Goal: Task Accomplishment & Management: Use online tool/utility

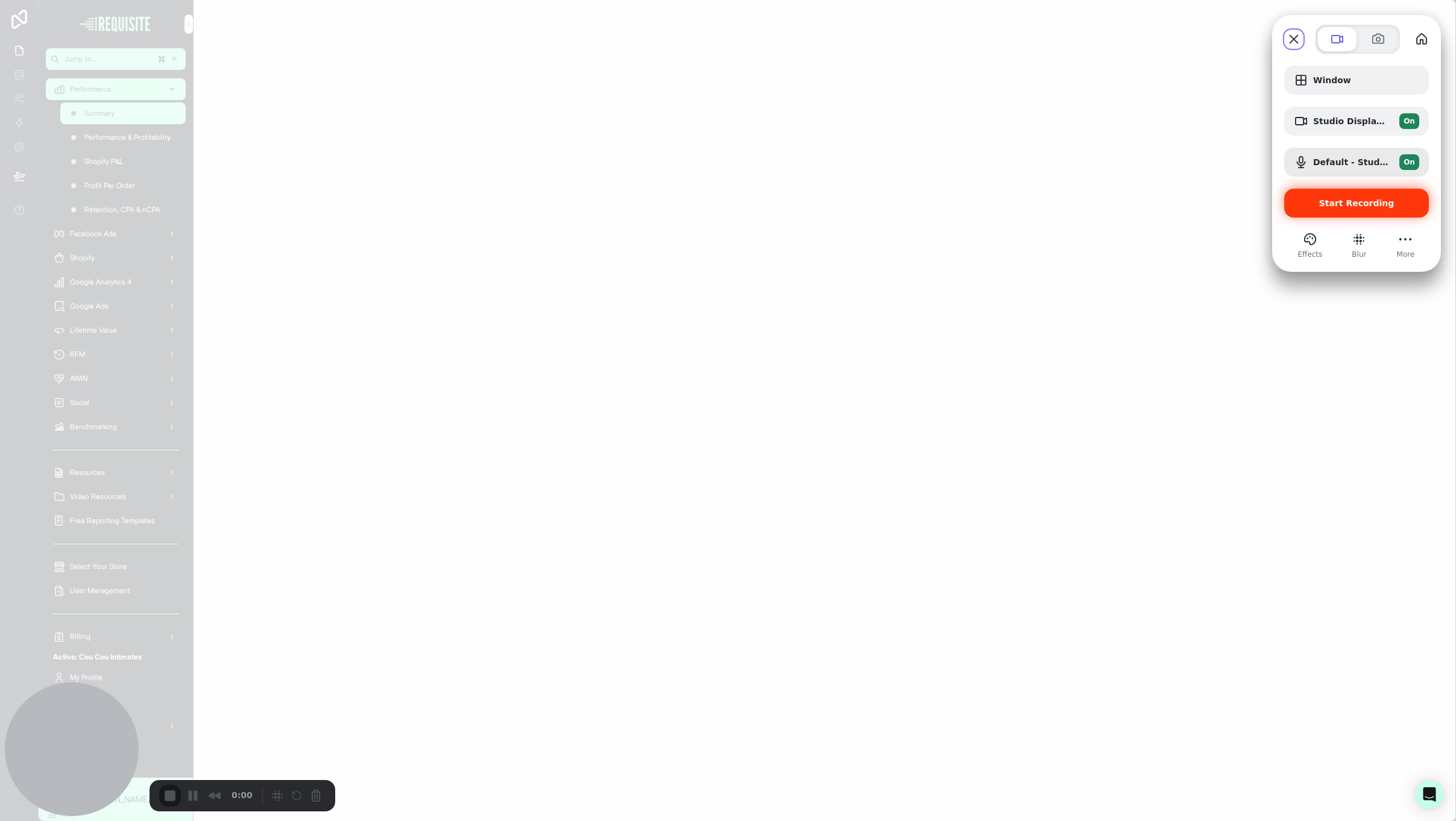
click at [1361, 212] on div "Start Recording" at bounding box center [1356, 203] width 145 height 29
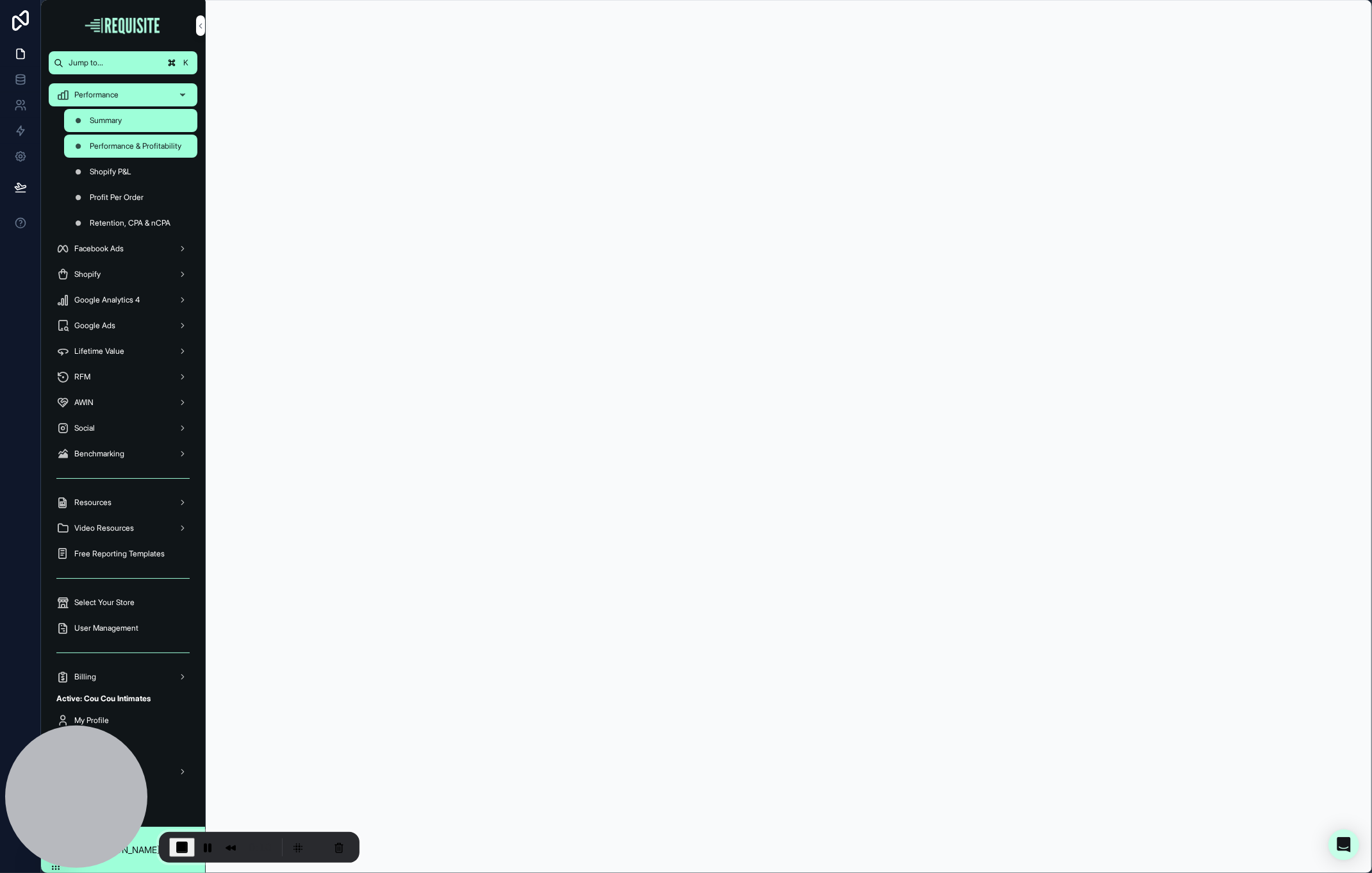
click at [160, 151] on span "Performance & Profitability" at bounding box center [136, 146] width 92 height 10
click at [183, 848] on span "End Recording" at bounding box center [181, 846] width 15 height 15
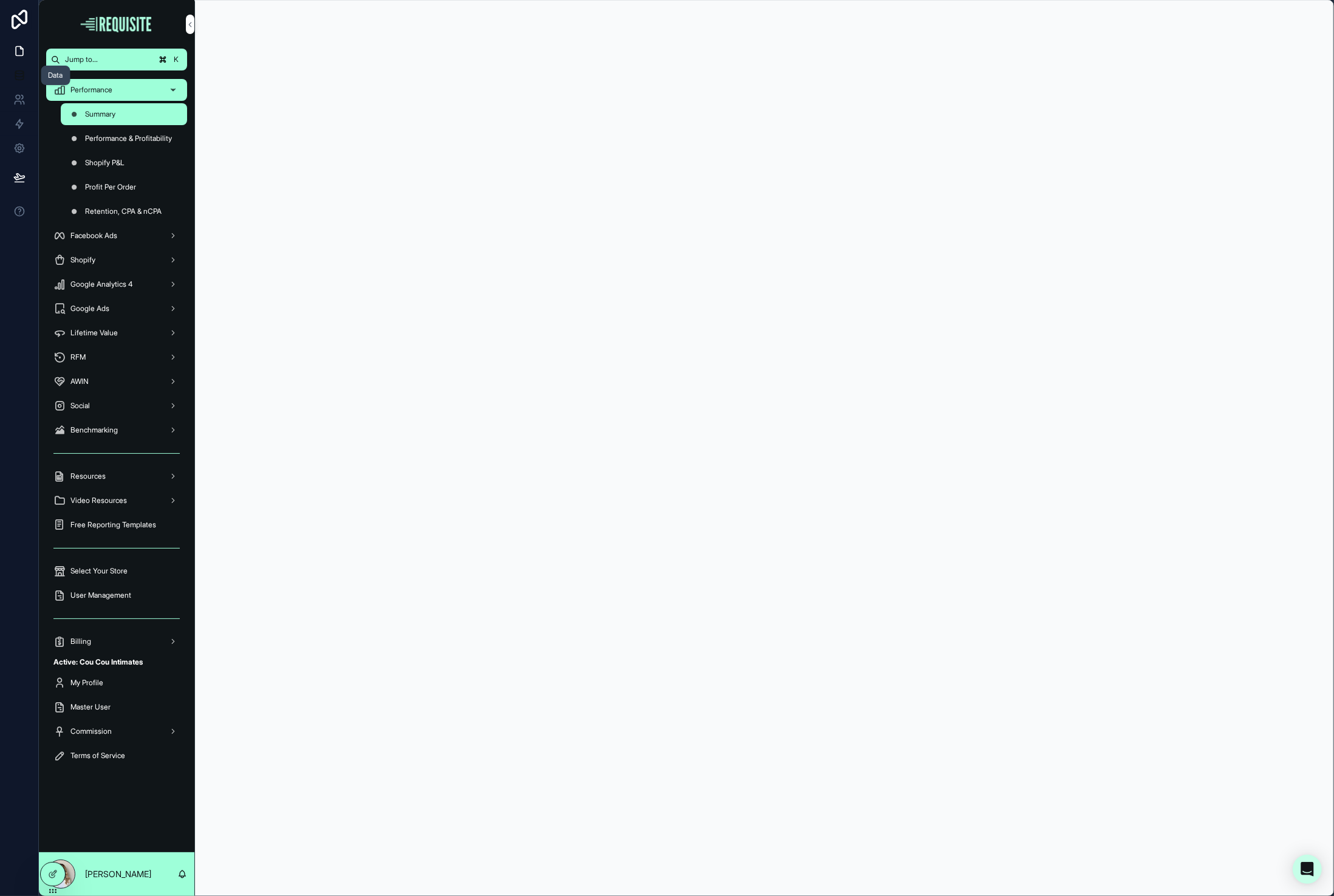
click at [14, 75] on icon at bounding box center [19, 75] width 12 height 12
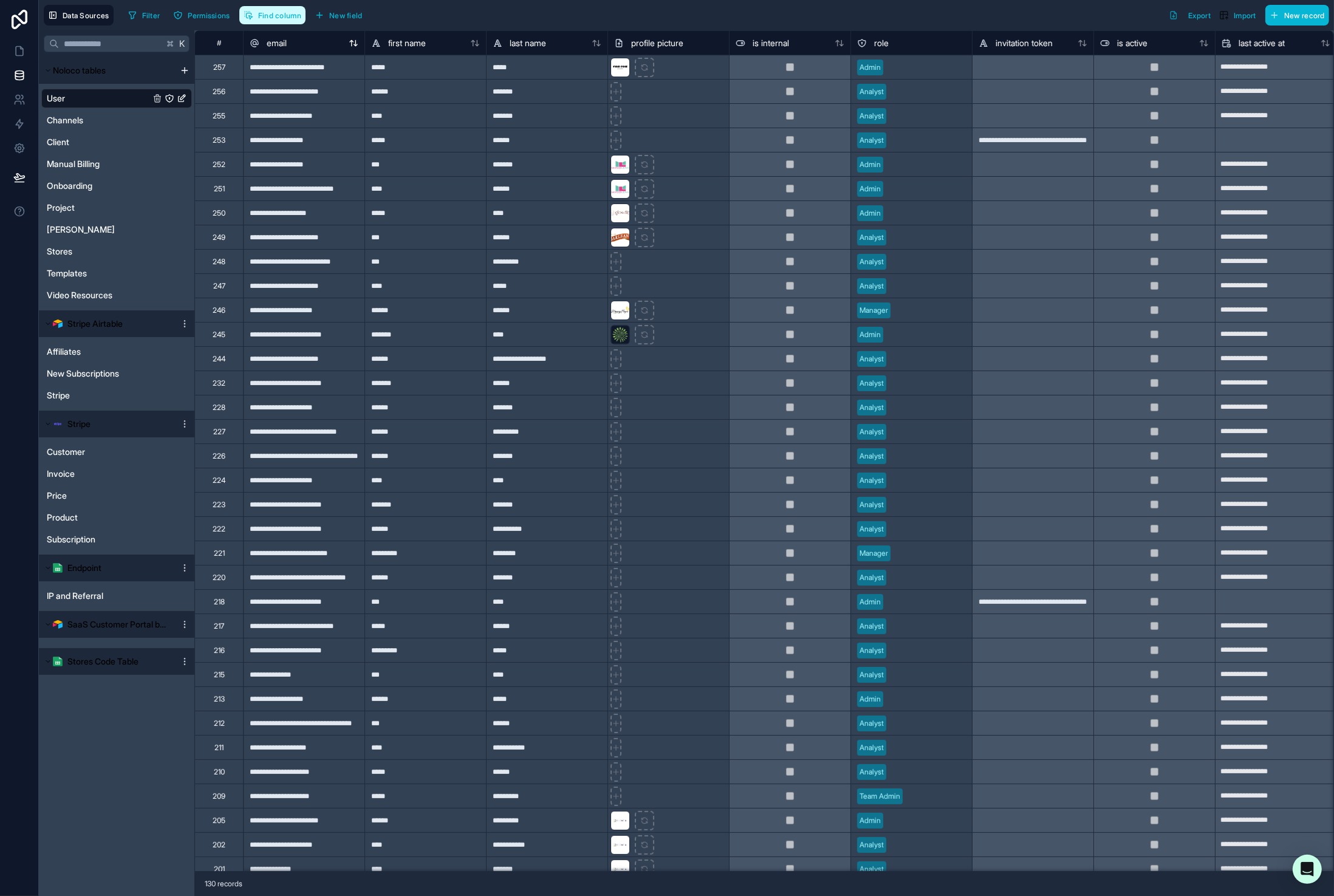
drag, startPoint x: 288, startPoint y: 19, endPoint x: 356, endPoint y: 35, distance: 69.9
click at [350, 40] on div "**********" at bounding box center [686, 448] width 1295 height 896
click at [143, 7] on button "Filter" at bounding box center [144, 15] width 42 height 18
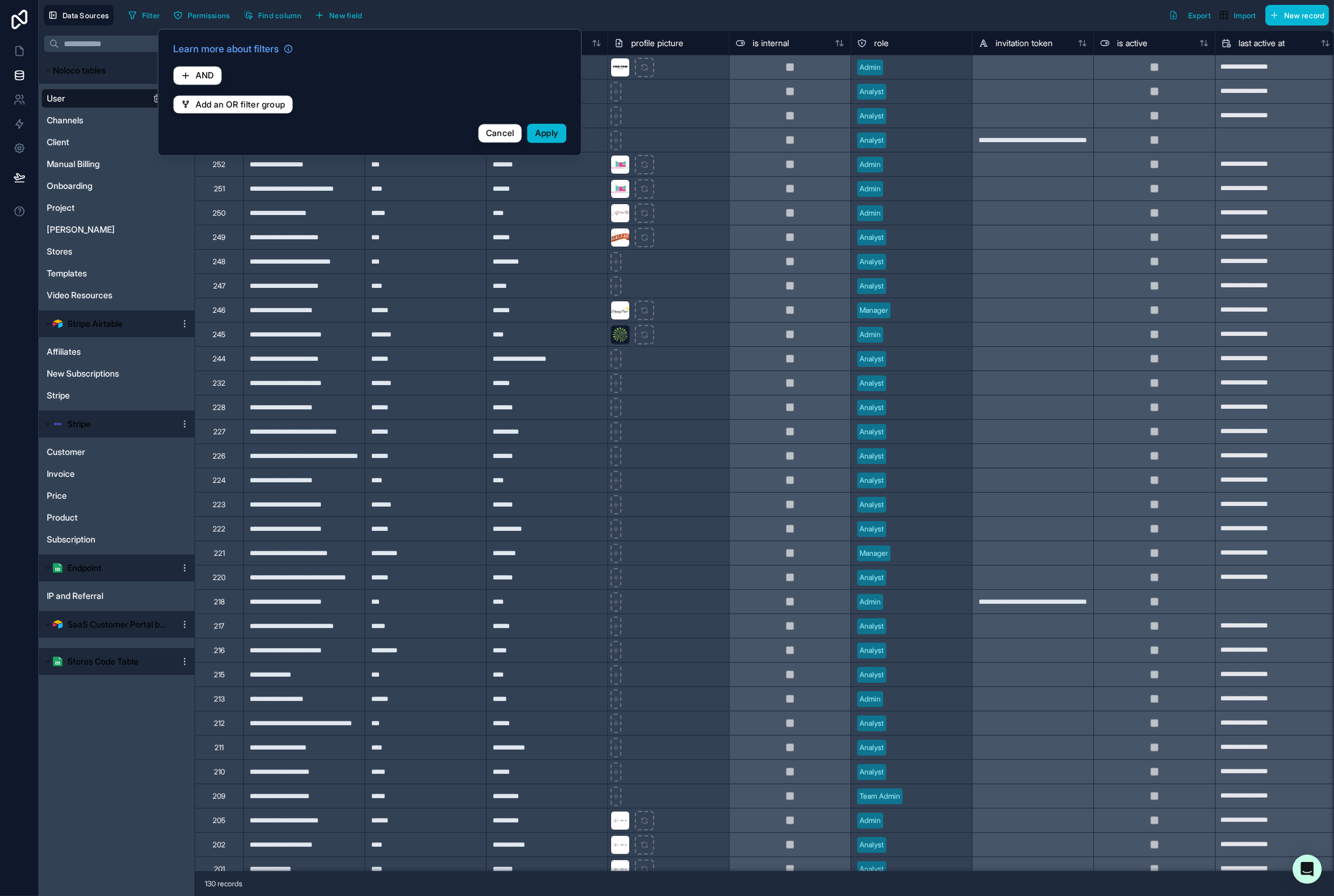
click at [212, 71] on span "AND" at bounding box center [204, 76] width 19 height 11
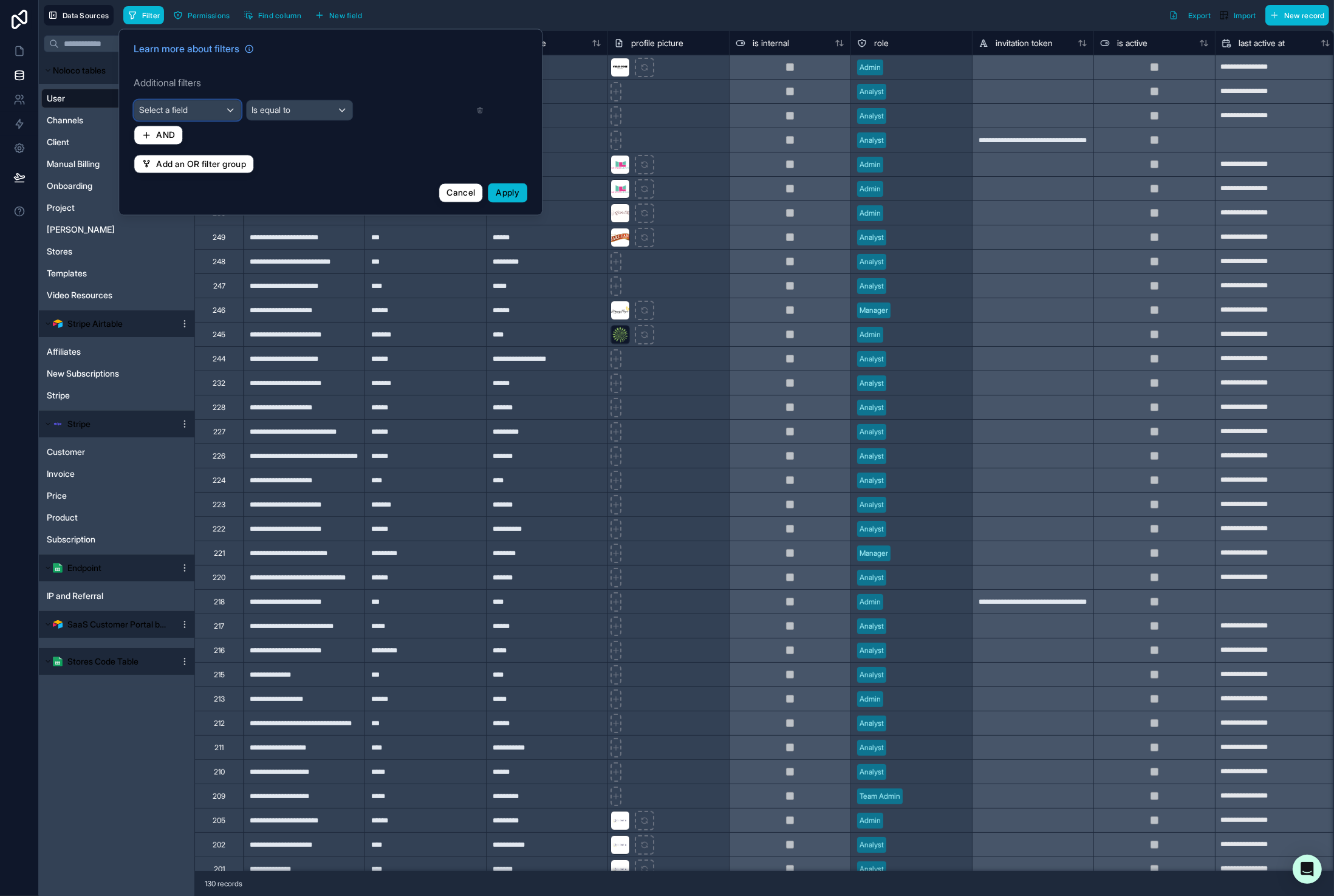
click at [223, 107] on div "Select a field" at bounding box center [188, 110] width 106 height 19
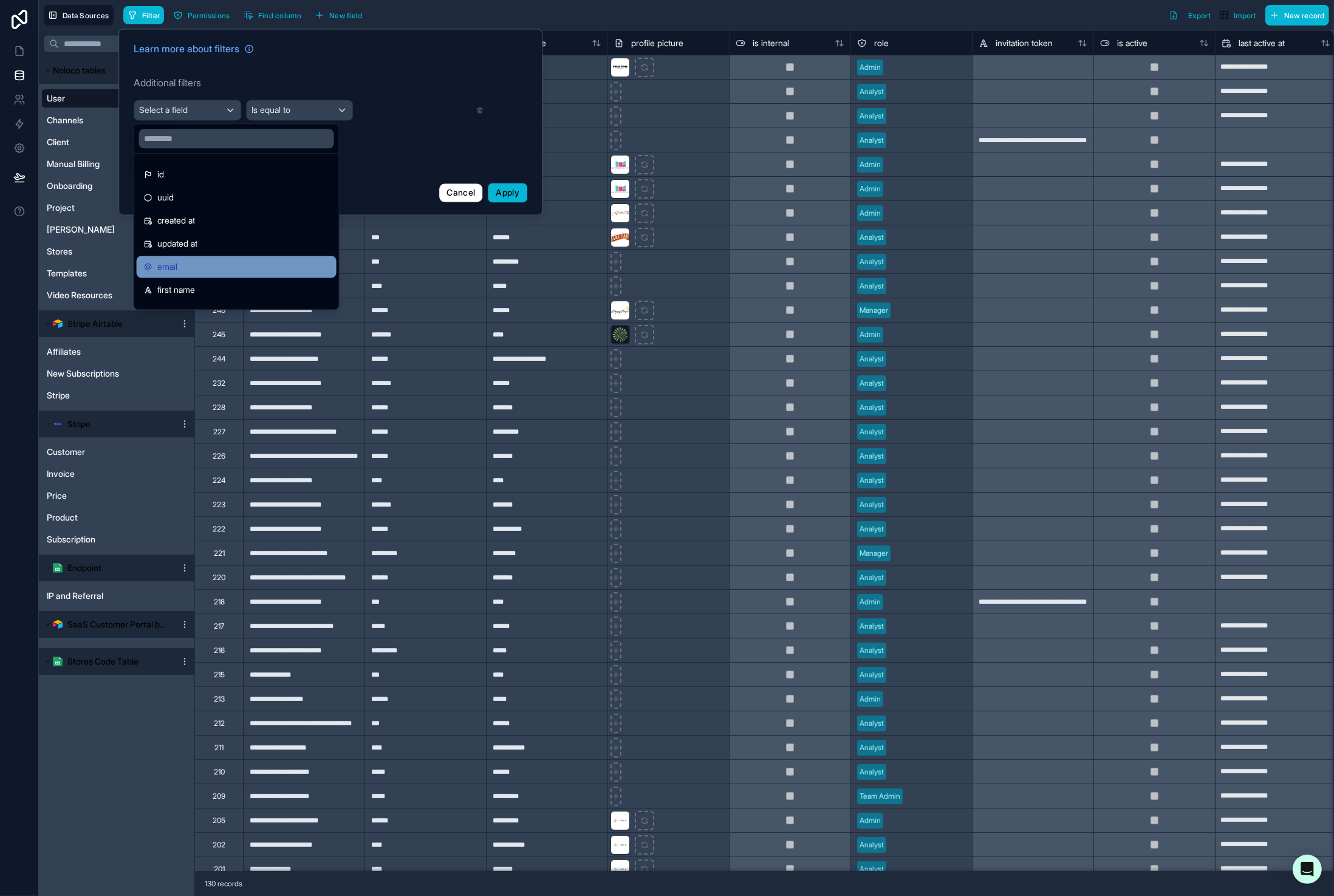
click at [184, 263] on div "email" at bounding box center [237, 267] width 186 height 14
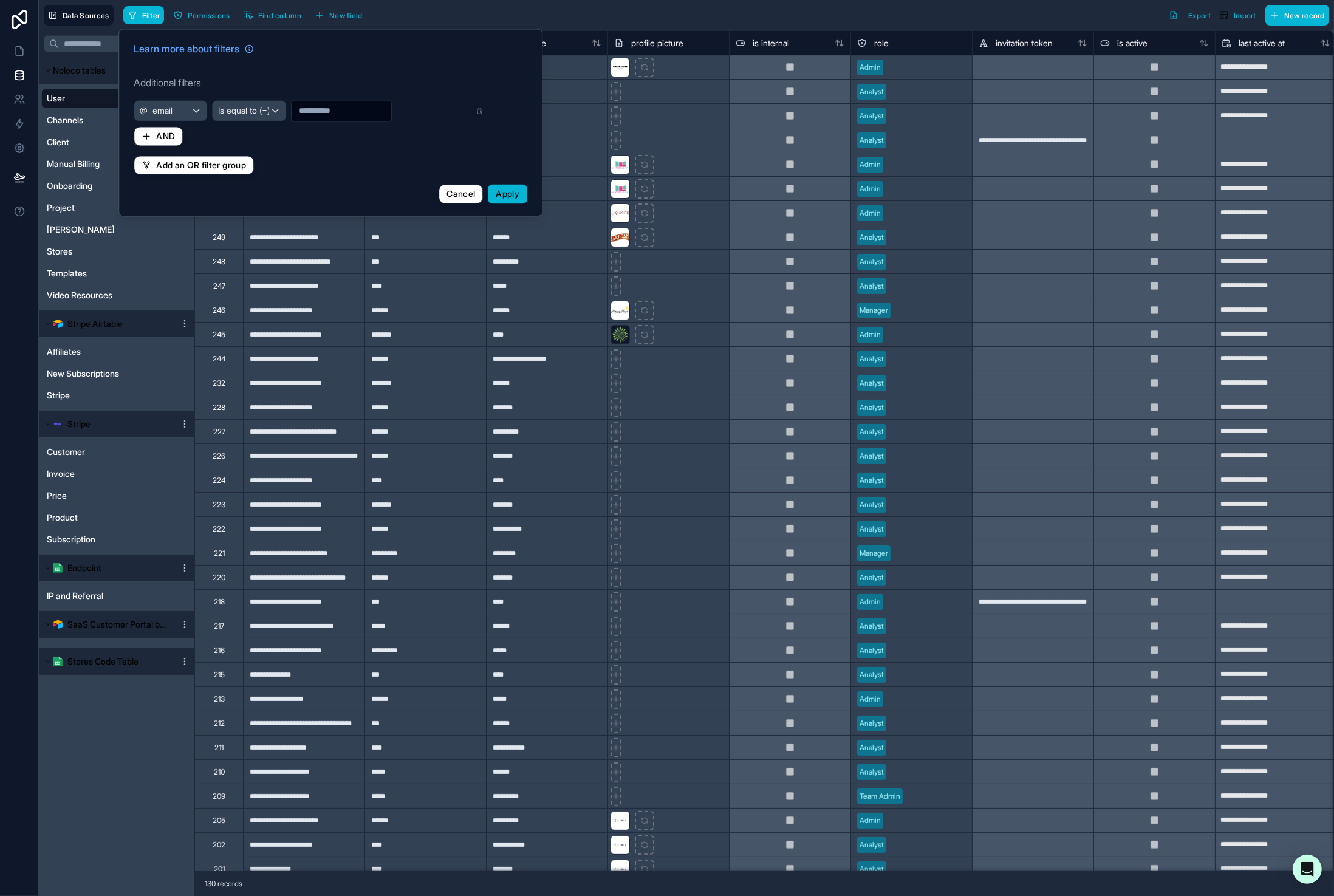
click at [322, 110] on input "text" at bounding box center [341, 111] width 100 height 17
type input "******"
click at [217, 116] on span "Is equal to (=)" at bounding box center [237, 111] width 52 height 12
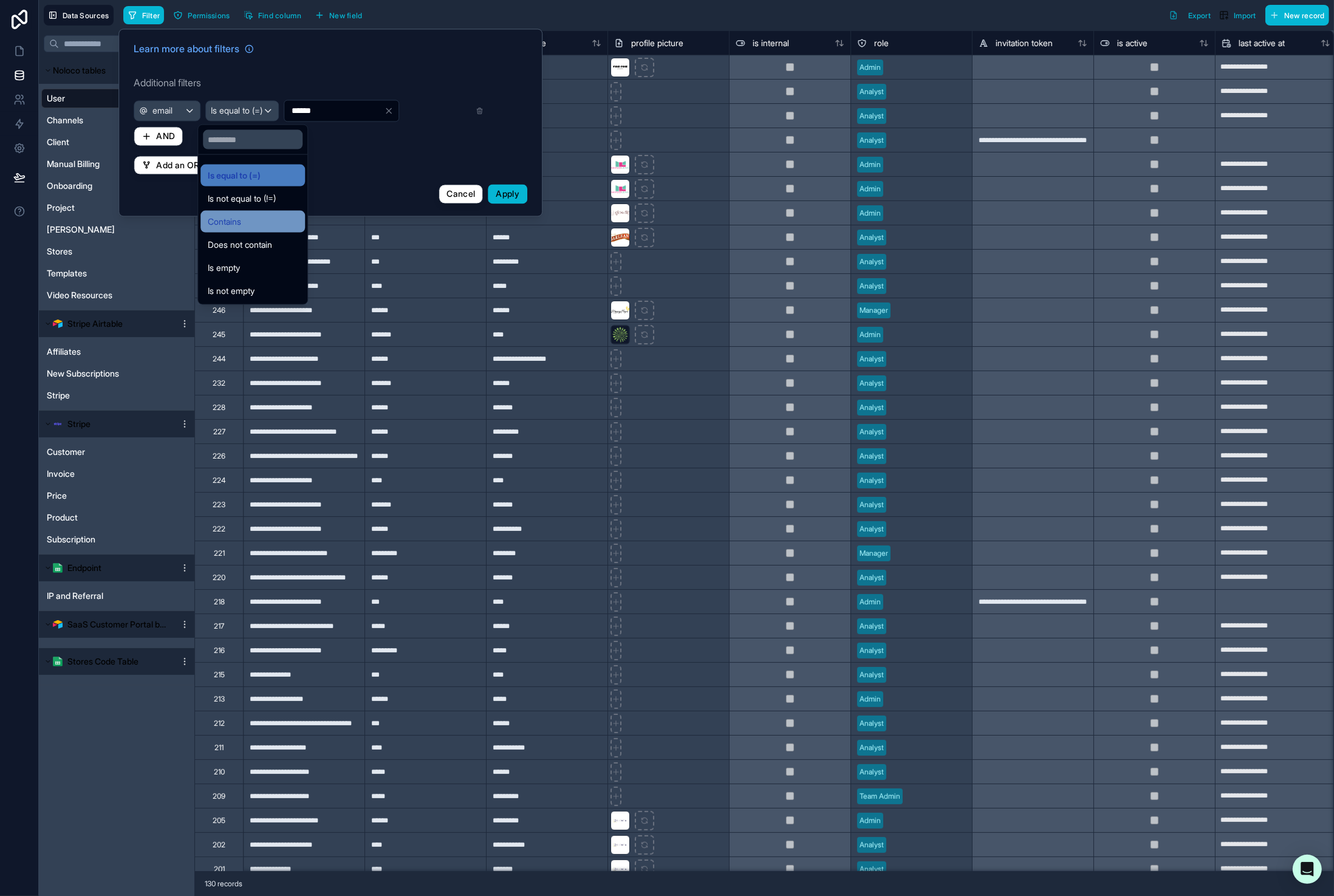
click at [250, 221] on div "Contains" at bounding box center [252, 221] width 90 height 14
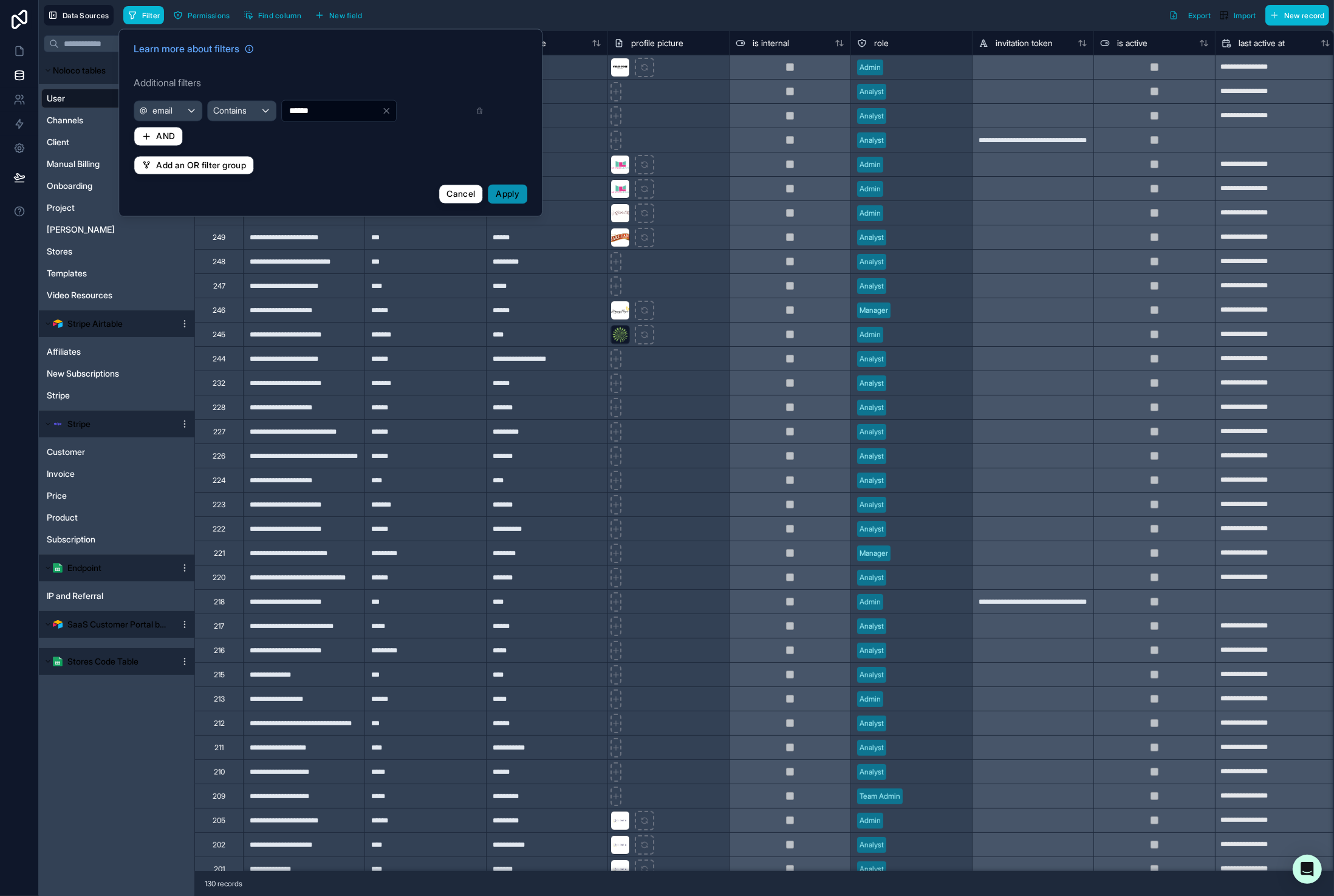
click at [499, 195] on span "Apply" at bounding box center [508, 194] width 24 height 10
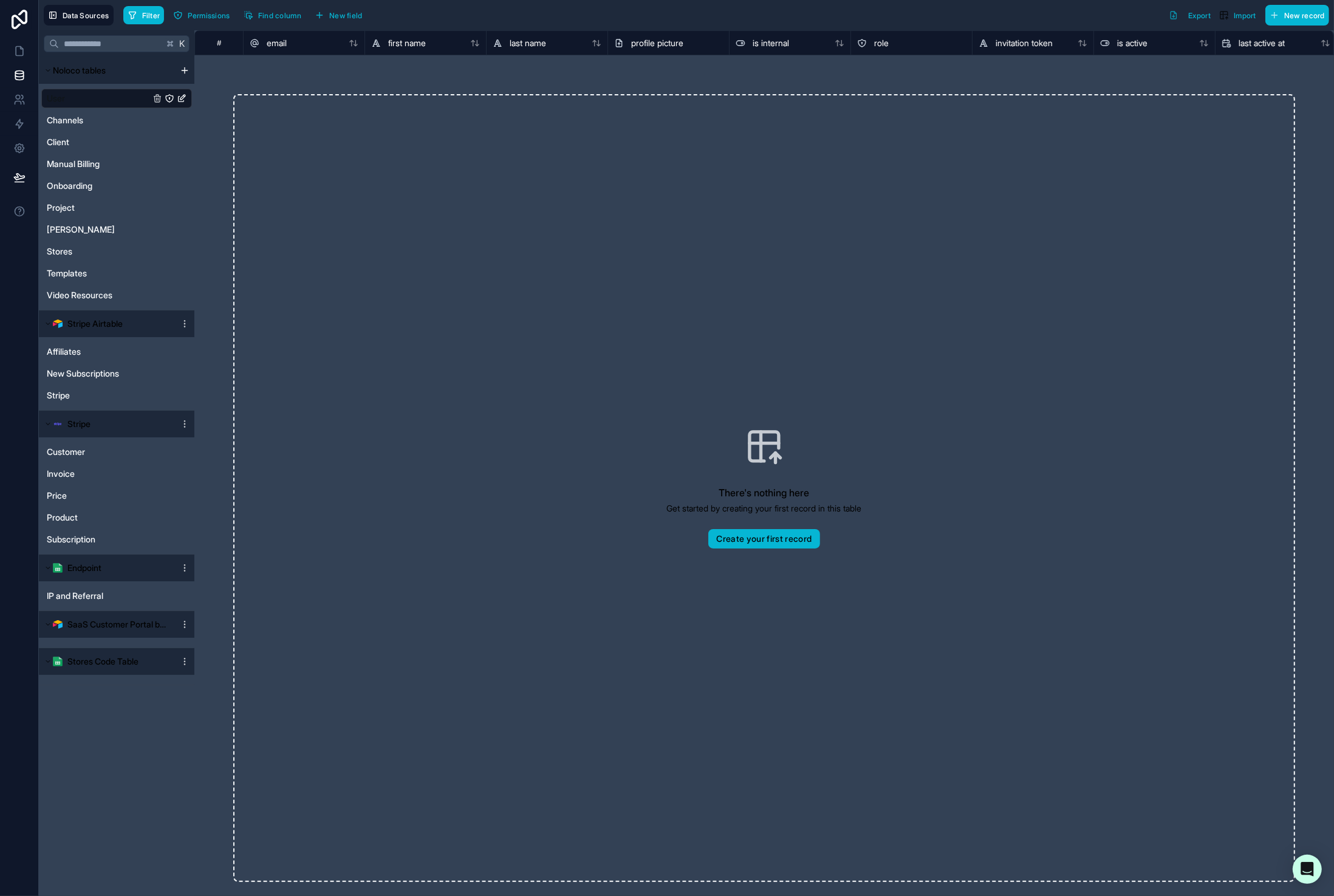
click at [85, 95] on link "User" at bounding box center [98, 98] width 103 height 12
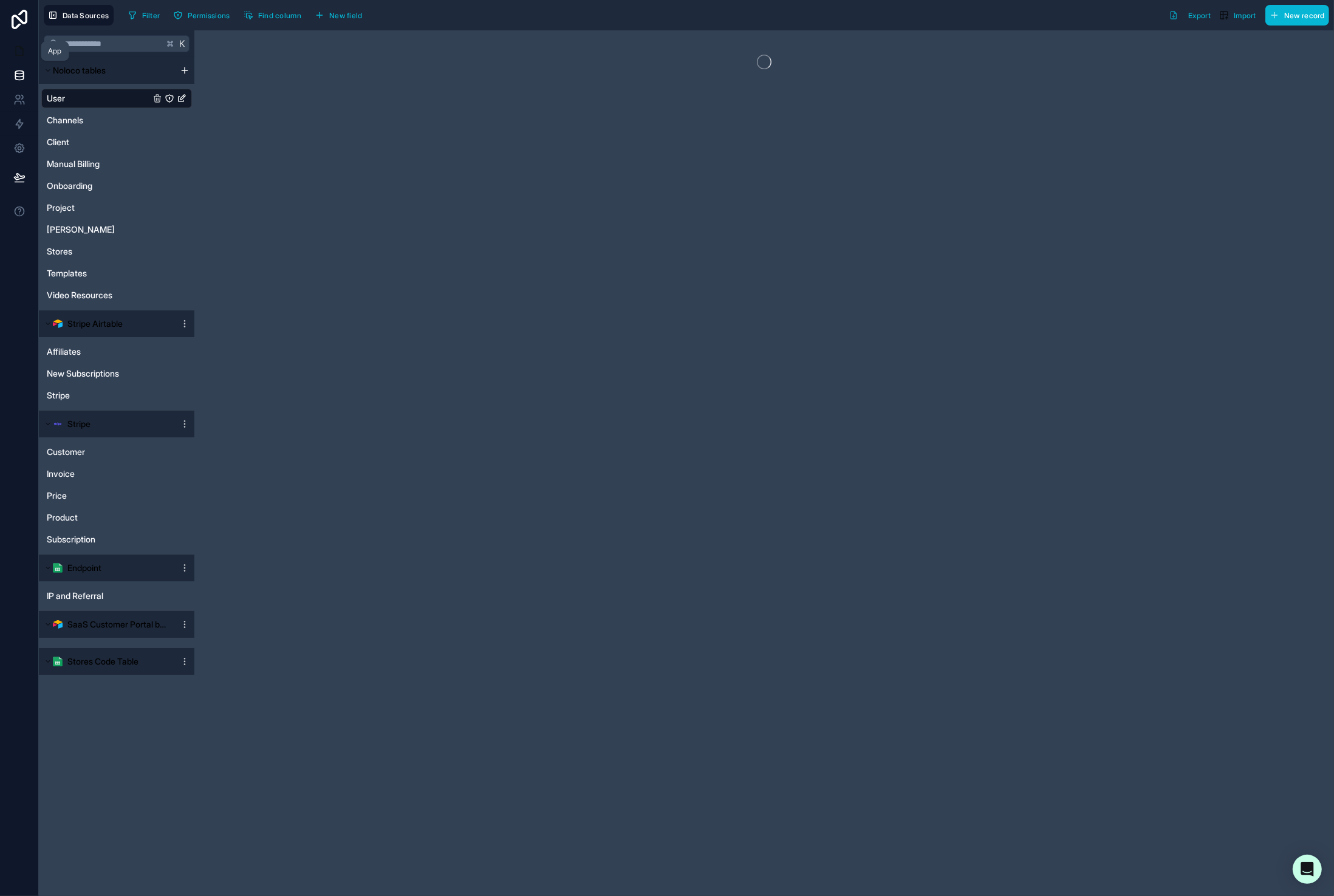
click at [25, 49] on link at bounding box center [19, 51] width 38 height 24
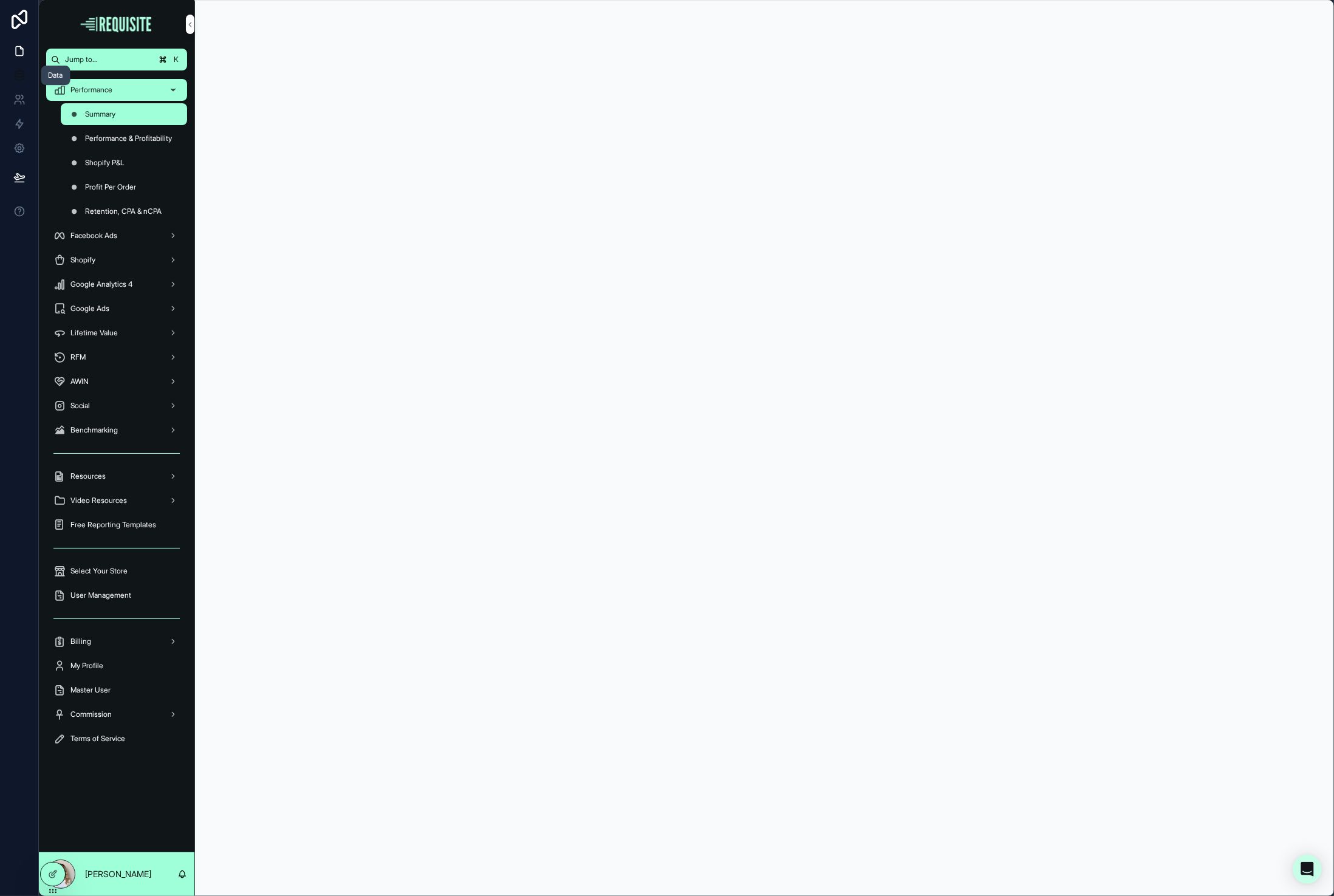
click at [15, 72] on icon at bounding box center [19, 74] width 8 height 5
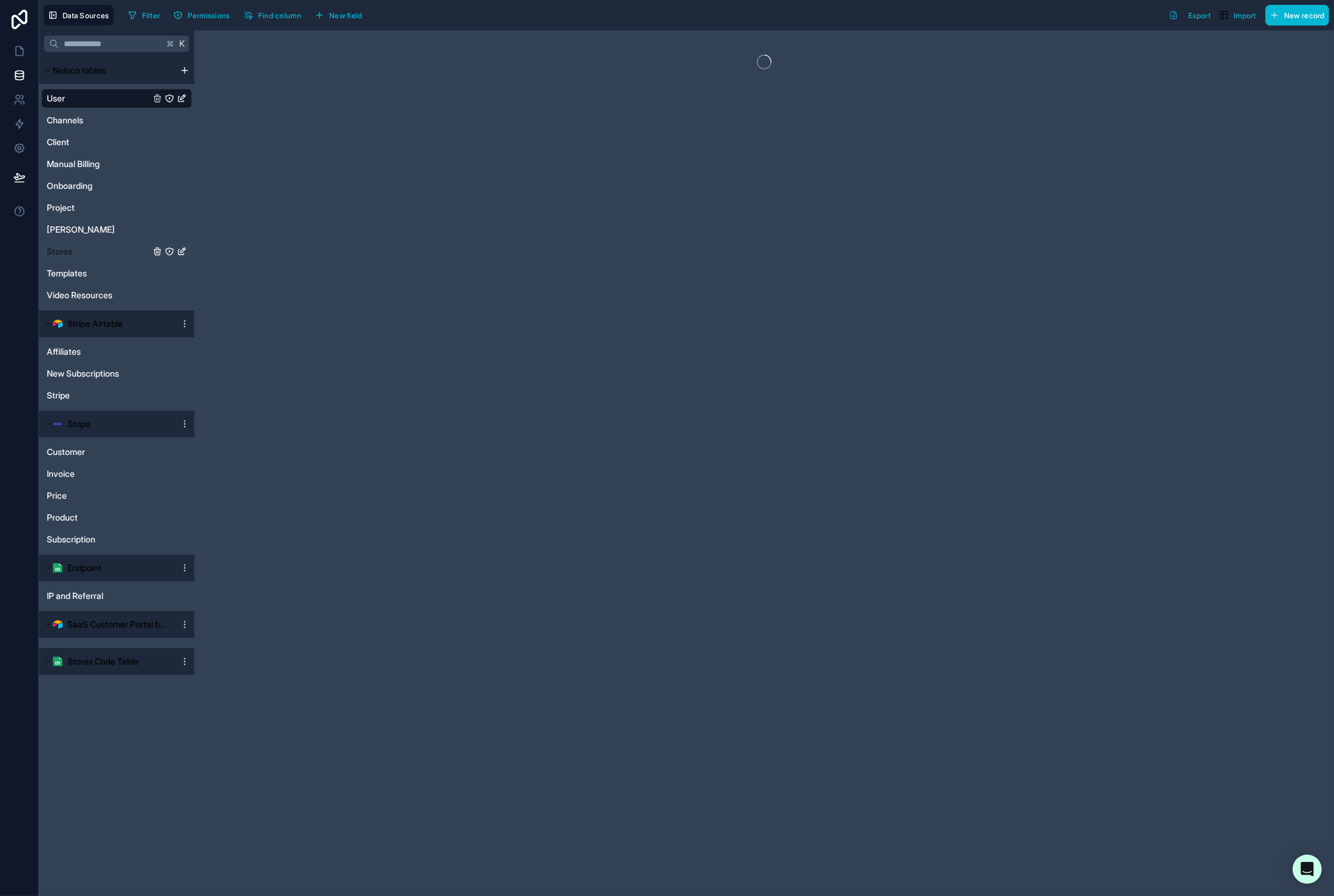
click at [66, 254] on span "Stores" at bounding box center [59, 251] width 25 height 12
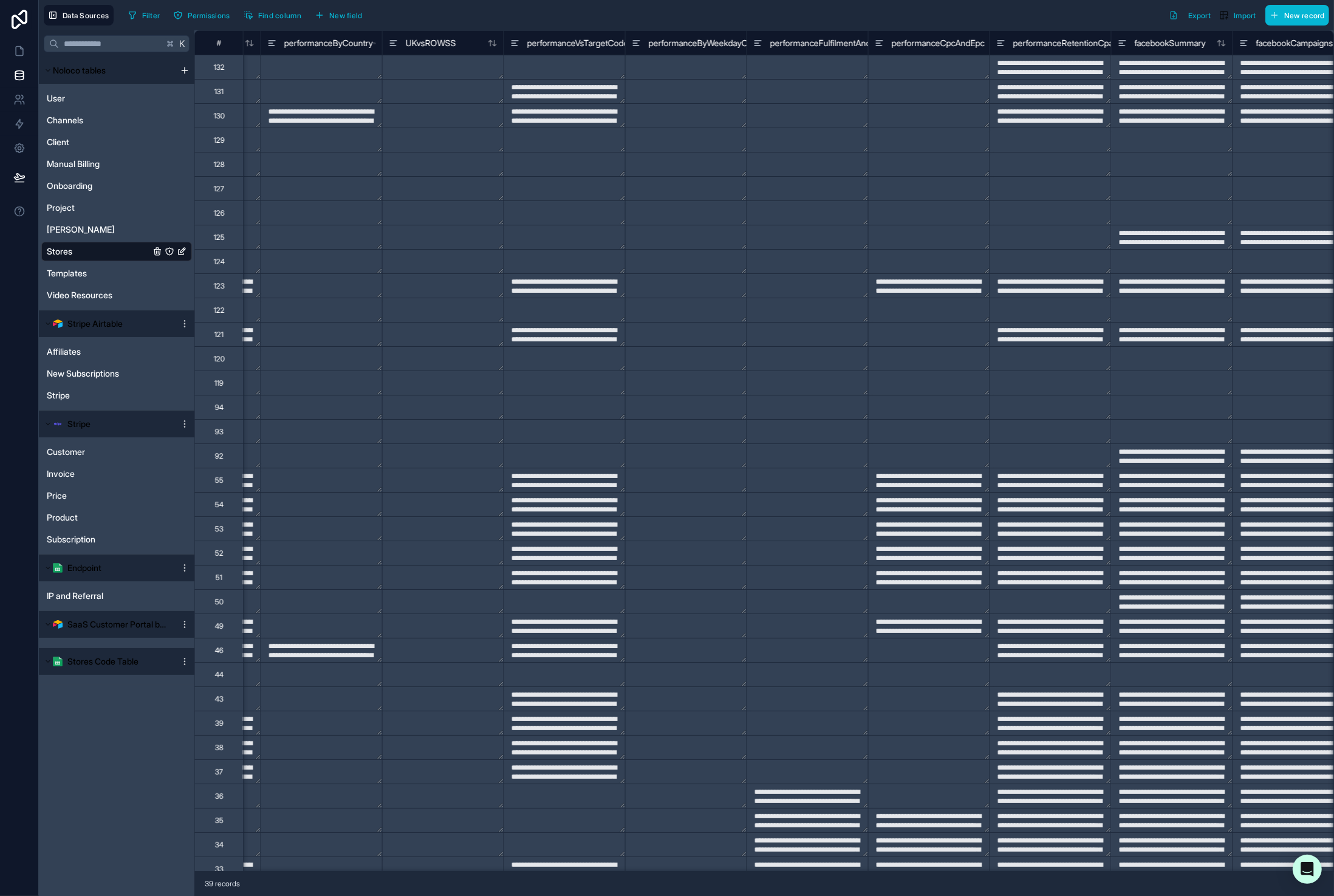
scroll to position [0, 2336]
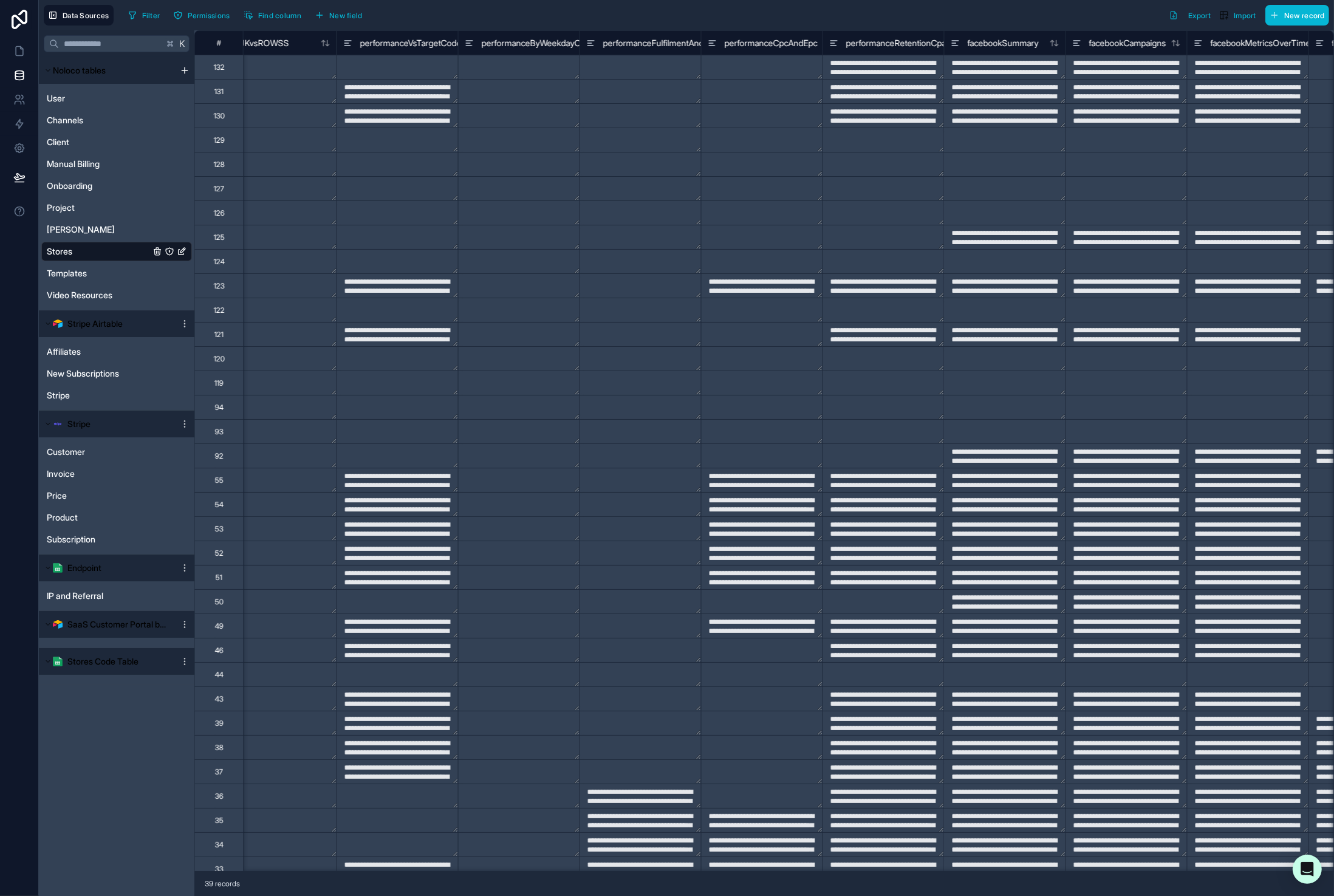
click at [384, 71] on textarea at bounding box center [398, 67] width 121 height 24
click at [381, 66] on textarea at bounding box center [398, 67] width 121 height 24
click at [381, 66] on textarea at bounding box center [398, 104] width 121 height 97
paste textarea "**********"
type textarea "**********"
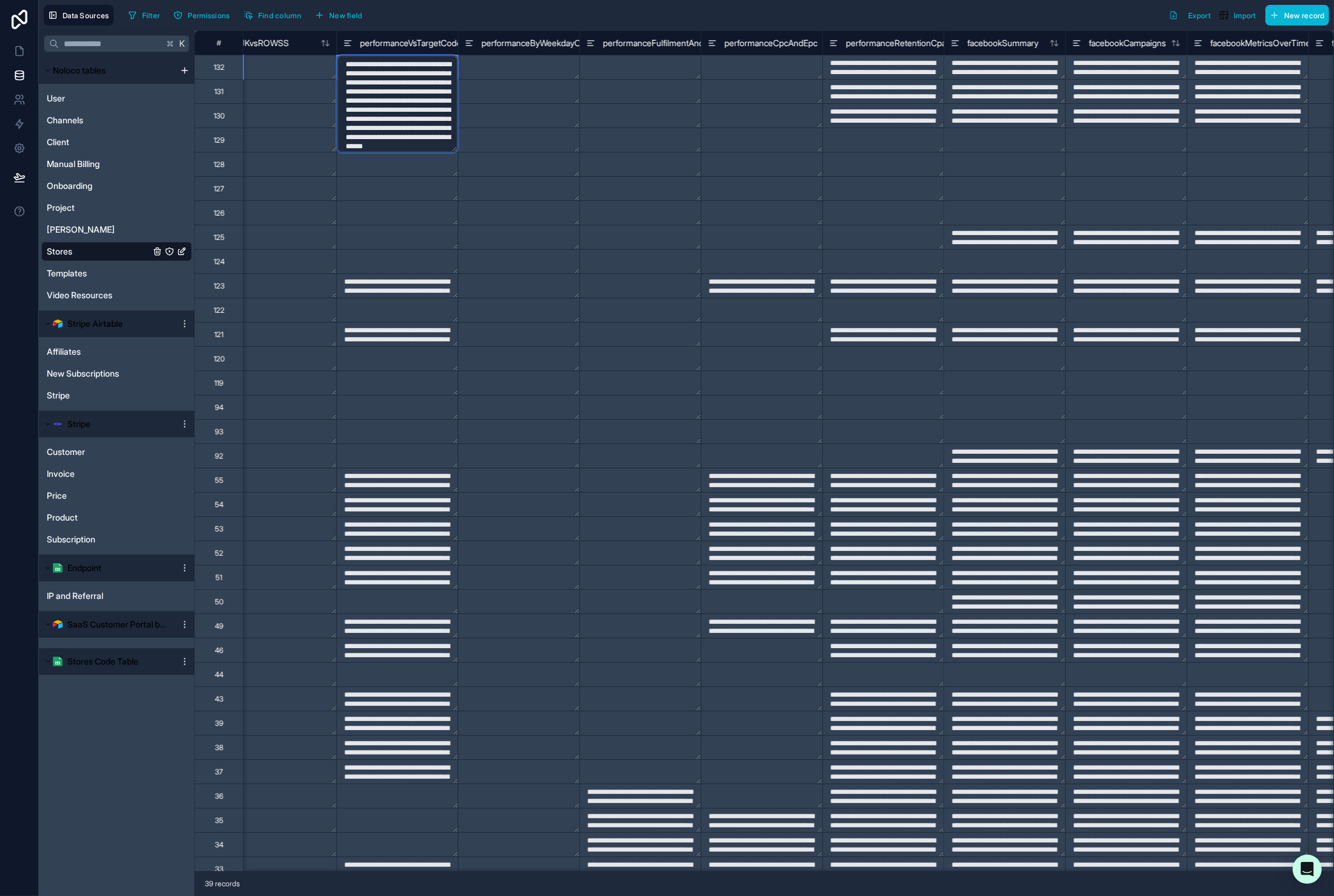
scroll to position [45, 0]
click at [504, 69] on textarea at bounding box center [519, 67] width 121 height 24
type textarea "**********"
